Goal: Complete application form

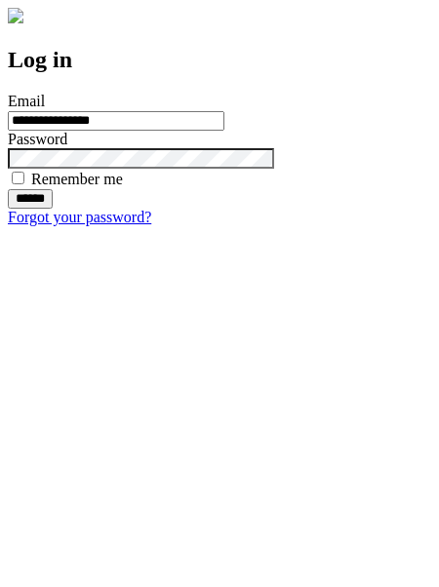
type input "**********"
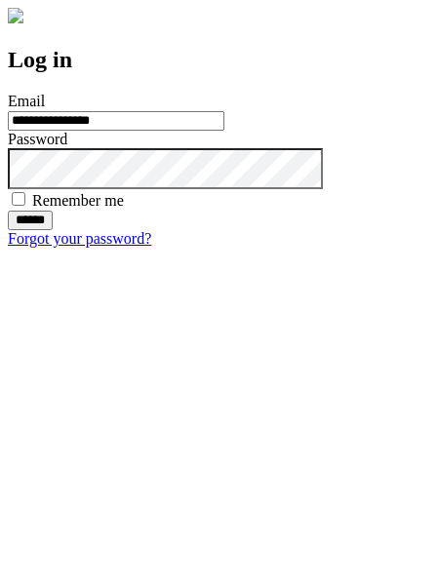
click at [53, 230] on input "******" at bounding box center [30, 221] width 45 height 20
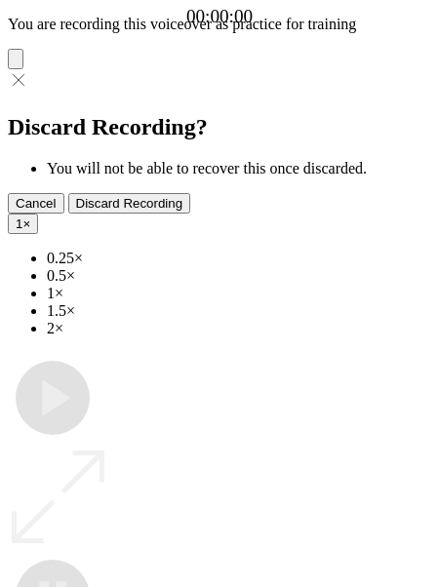
type input "**********"
